Goal: Check status: Check status

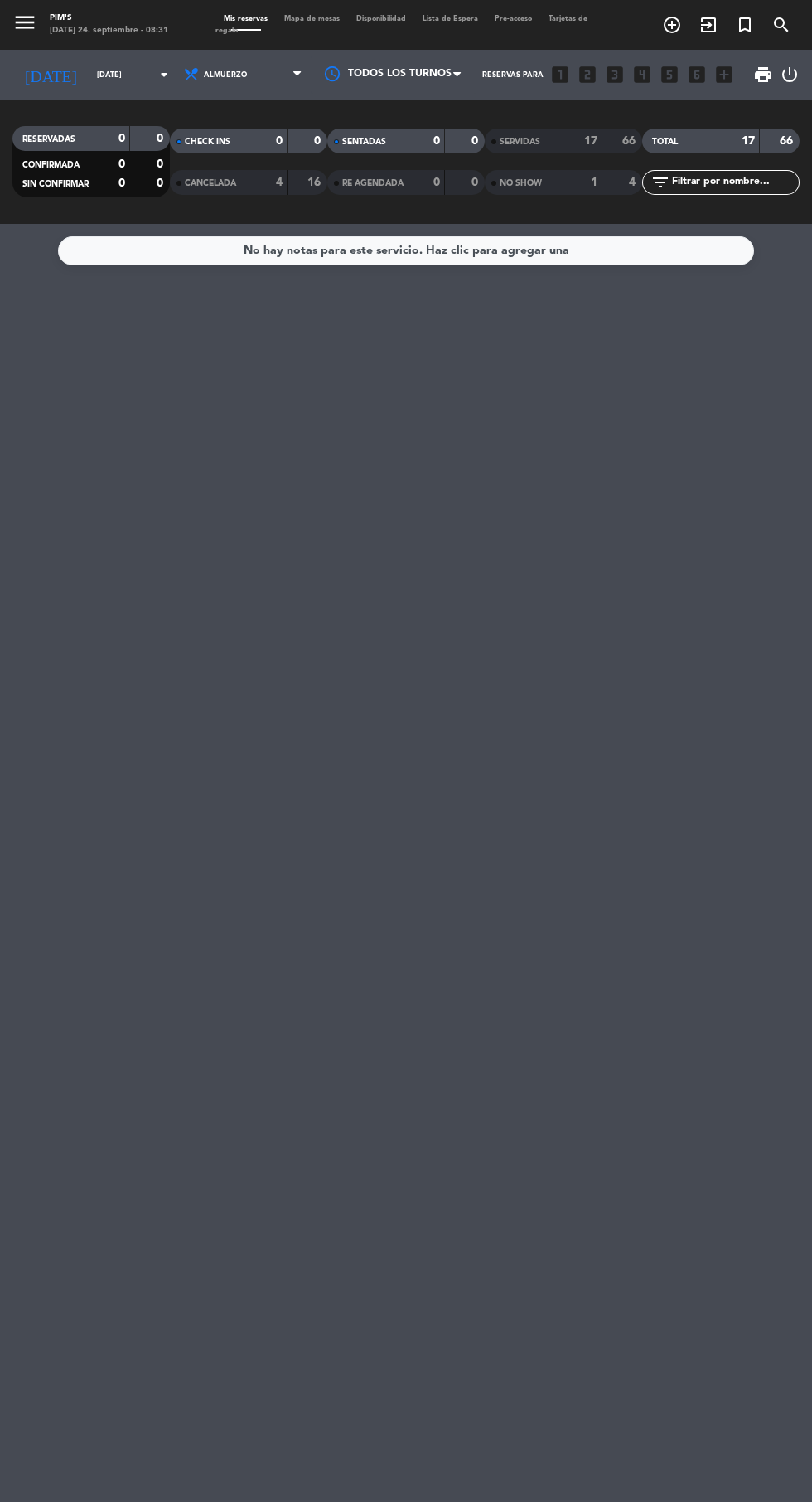
click at [139, 62] on input "[DATE]" at bounding box center [141, 74] width 104 height 26
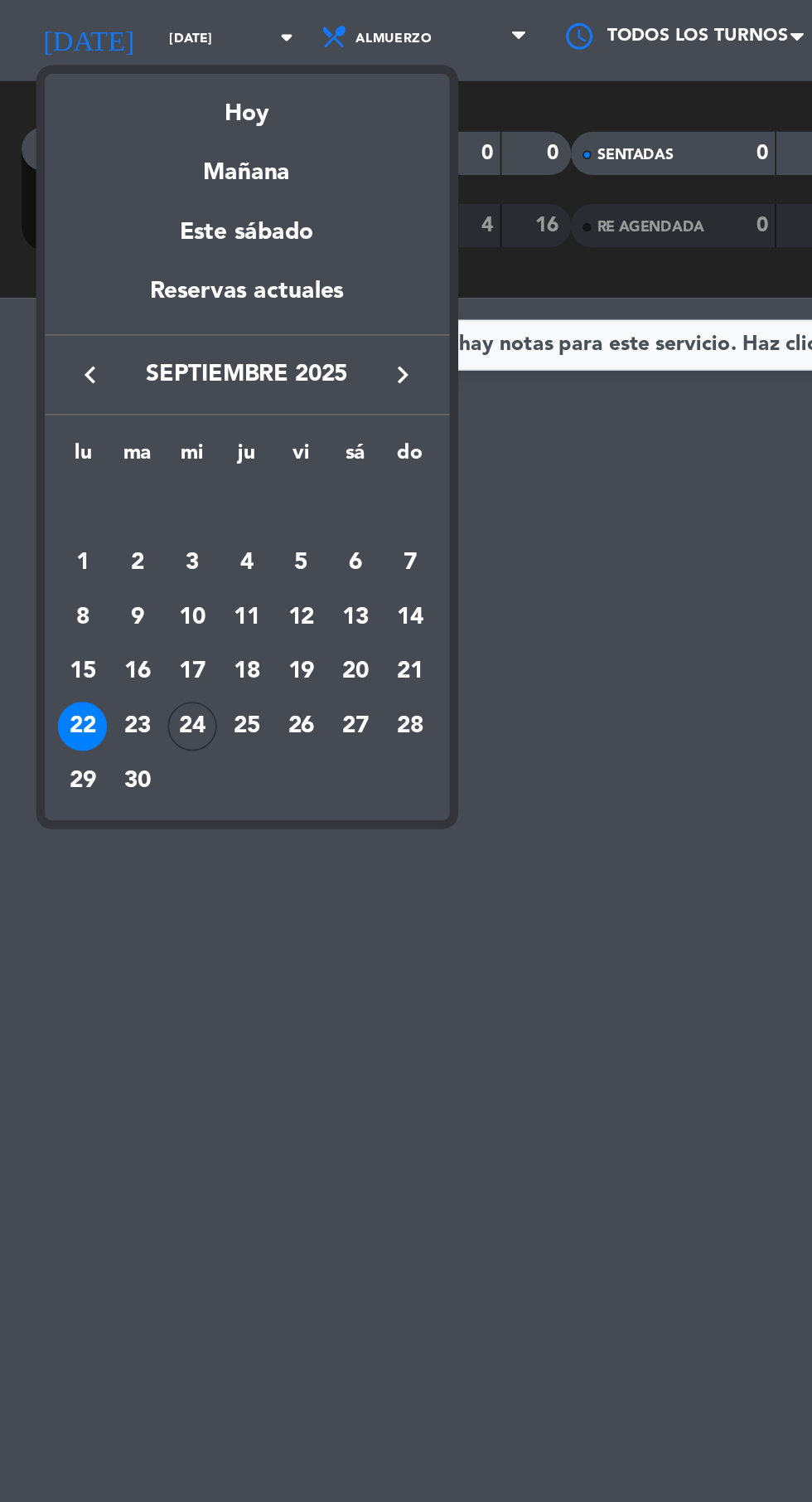
click at [109, 481] on div "24" at bounding box center [110, 469] width 28 height 28
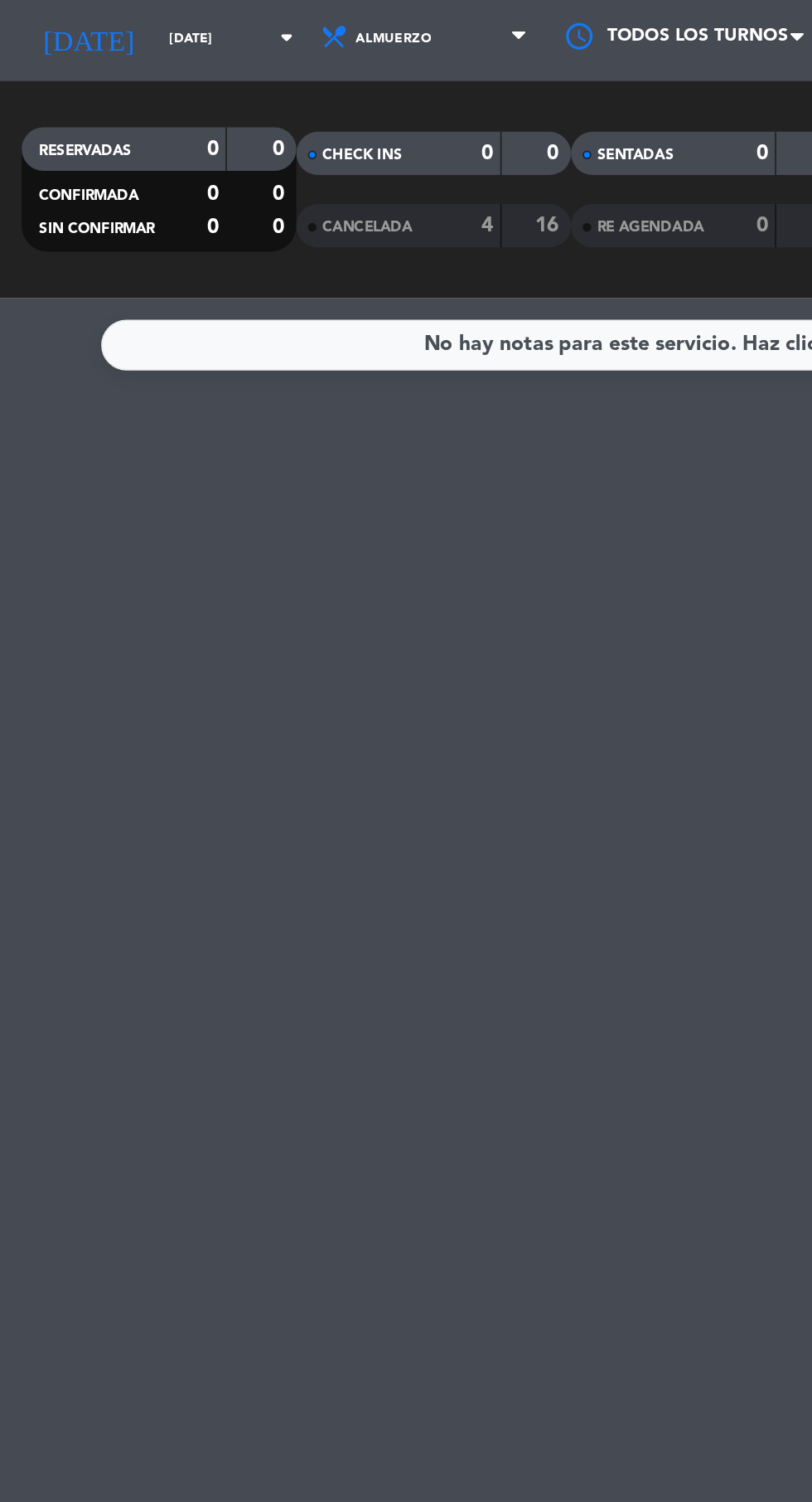
type input "[DATE]"
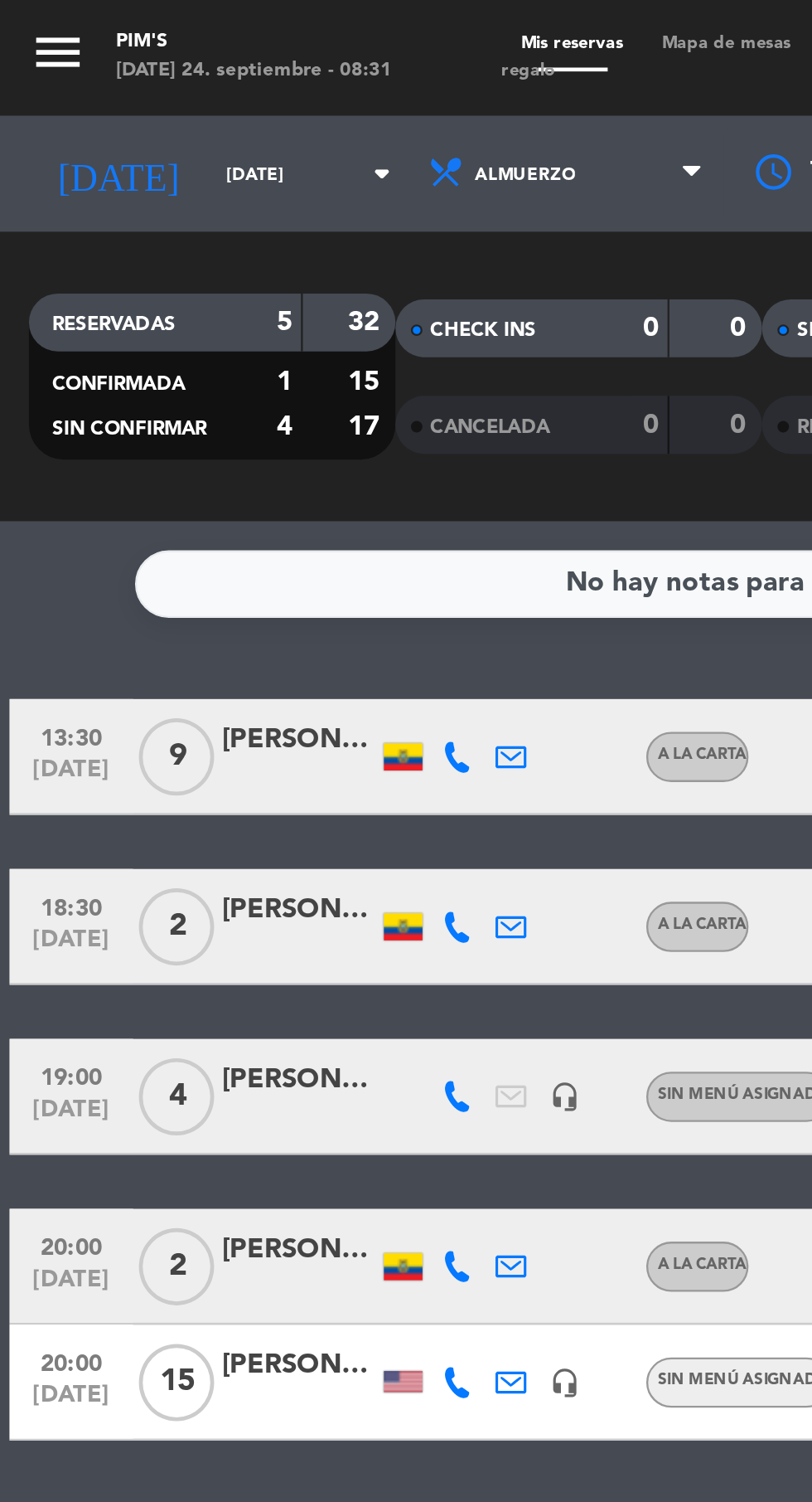
click at [28, 225] on div "No hay notas para este servicio. Haz clic para agregar una 13:30 [DATE] 9 [PERS…" at bounding box center [406, 862] width 812 height 1278
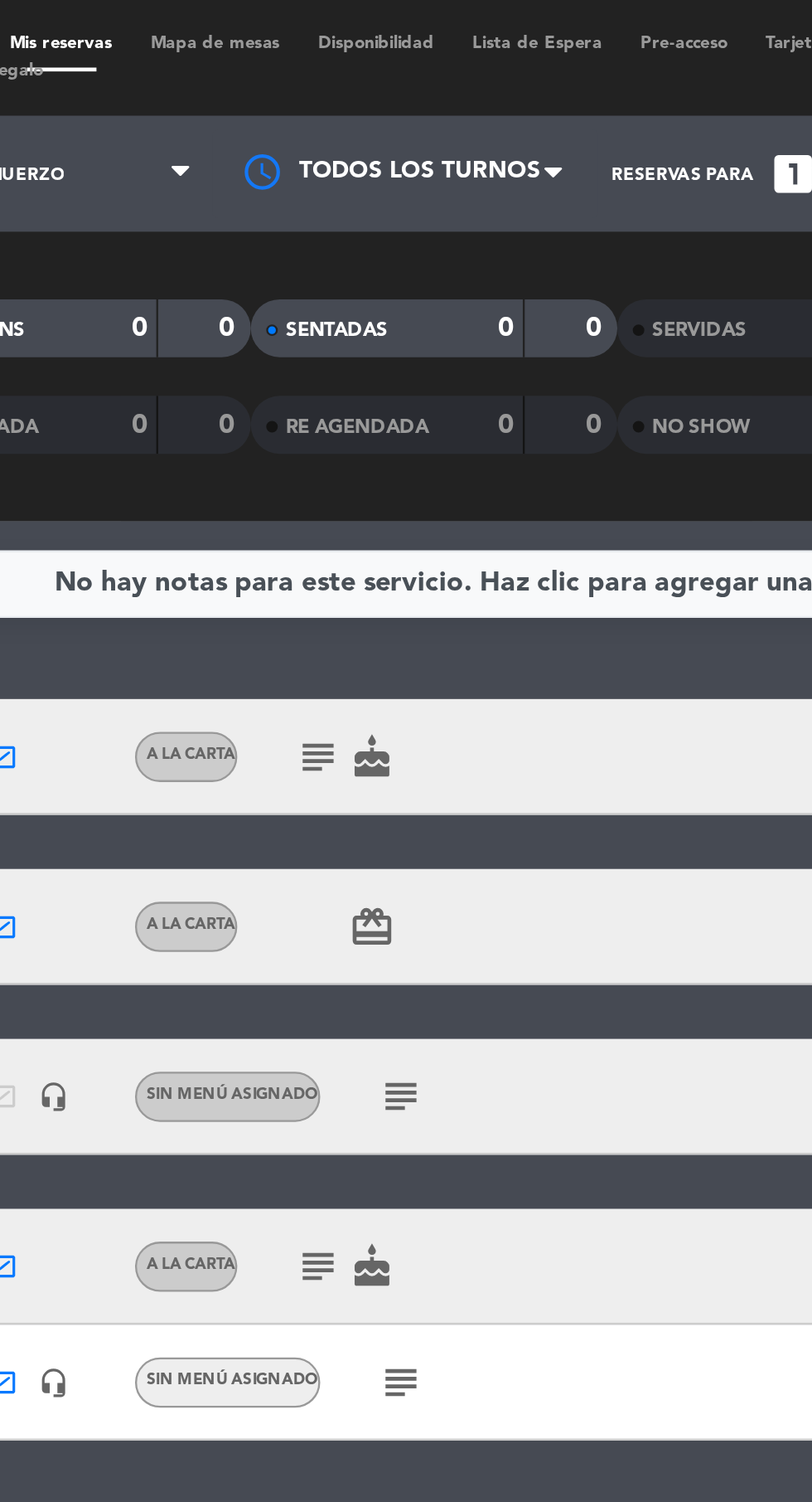
click at [379, 329] on icon "cake" at bounding box center [379, 325] width 20 height 20
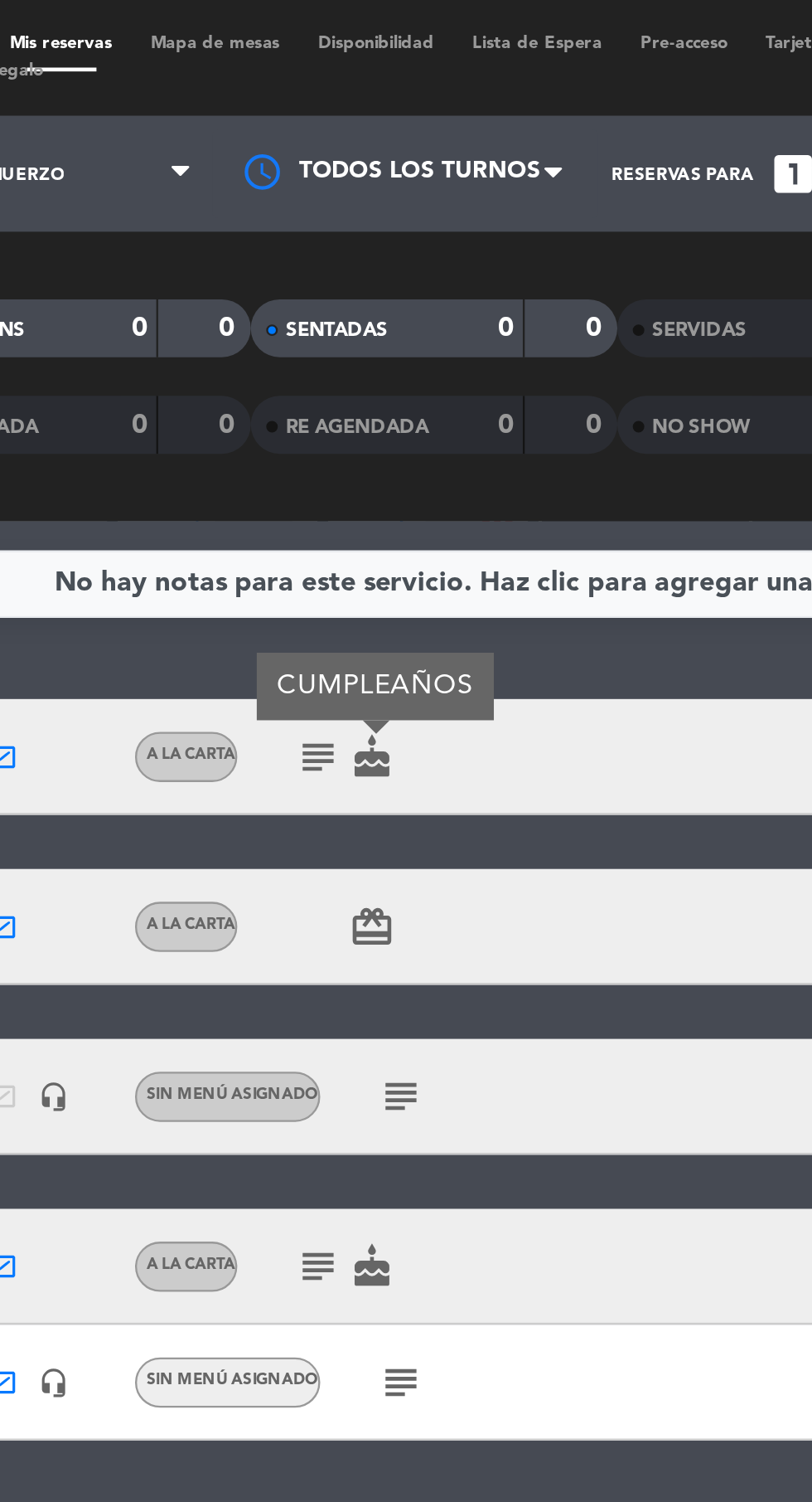
click at [359, 316] on icon "subject" at bounding box center [356, 325] width 20 height 20
